Goal: Find specific page/section

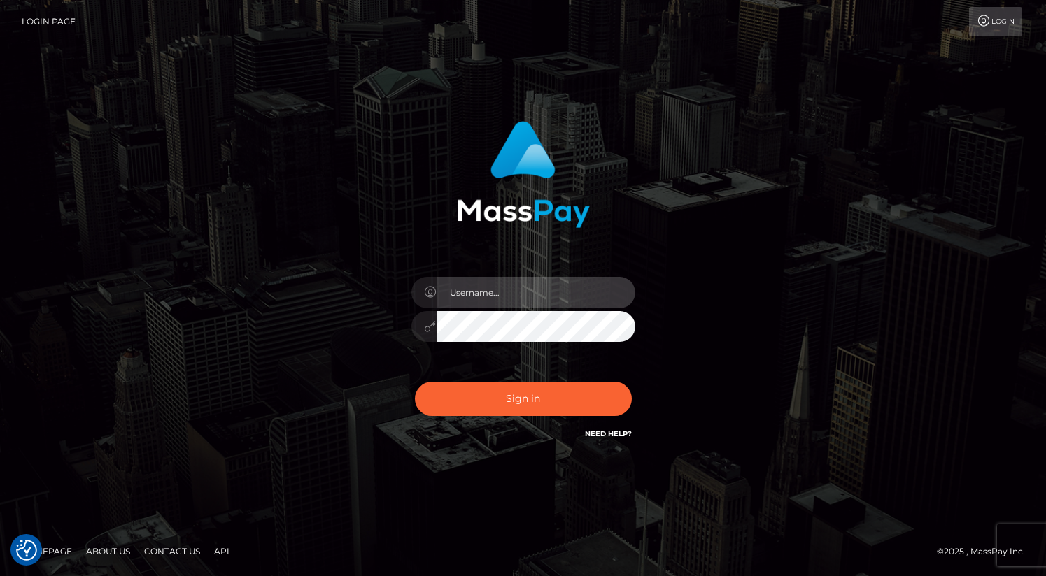
click at [515, 297] on input "text" at bounding box center [535, 292] width 199 height 31
type input "oli.fanvue"
click at [539, 285] on input "text" at bounding box center [535, 292] width 199 height 31
type input "oli.fanvue"
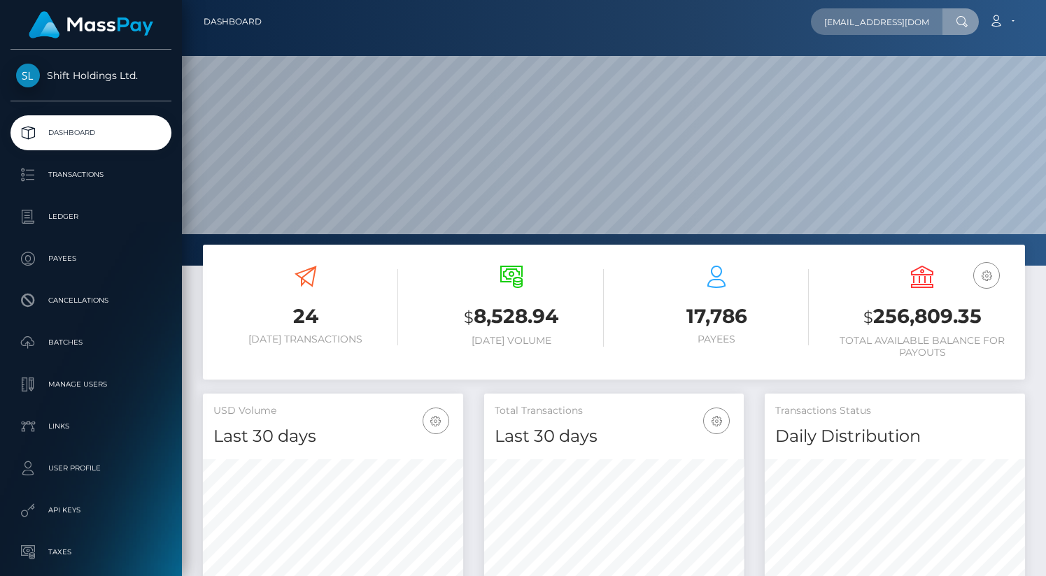
scroll to position [0, 33]
type input "andreasmunter69@gmail.com"
click at [870, 63] on link "ANDREAS MUNTER" at bounding box center [867, 72] width 112 height 26
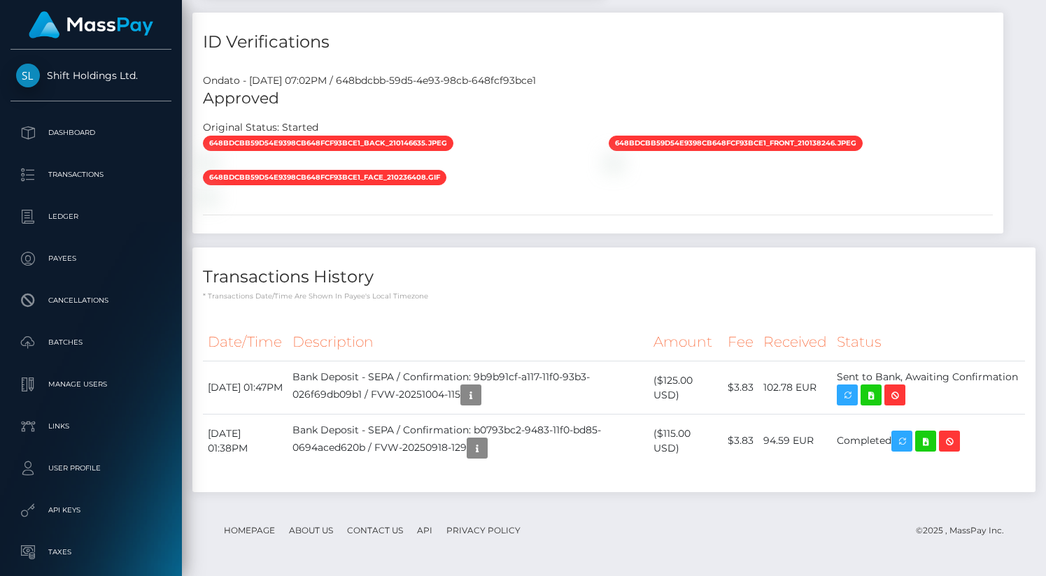
scroll to position [1099, 0]
click at [934, 444] on icon at bounding box center [925, 441] width 17 height 17
